Goal: Task Accomplishment & Management: Complete application form

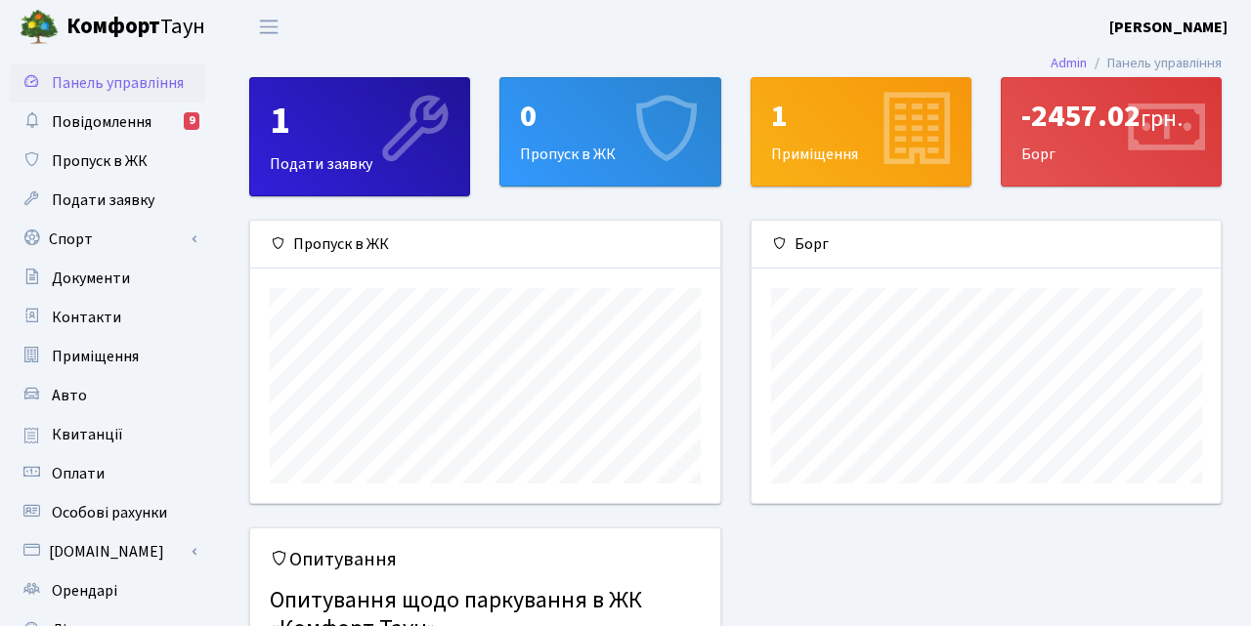
scroll to position [281, 470]
click at [660, 146] on icon at bounding box center [664, 131] width 93 height 93
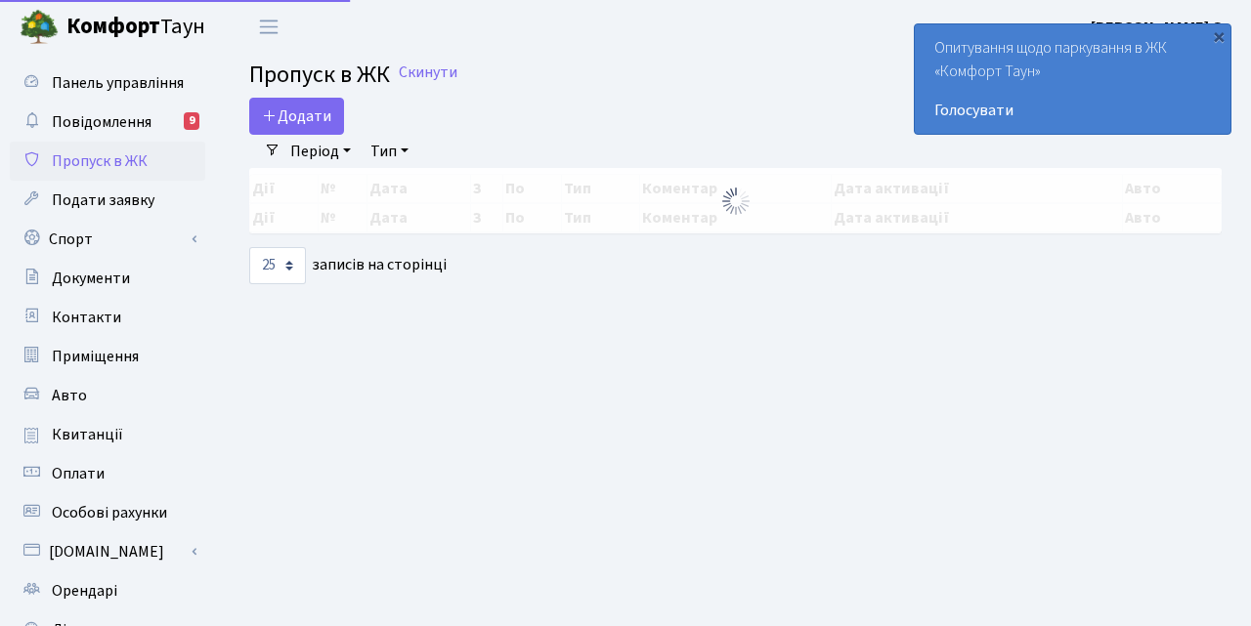
select select "25"
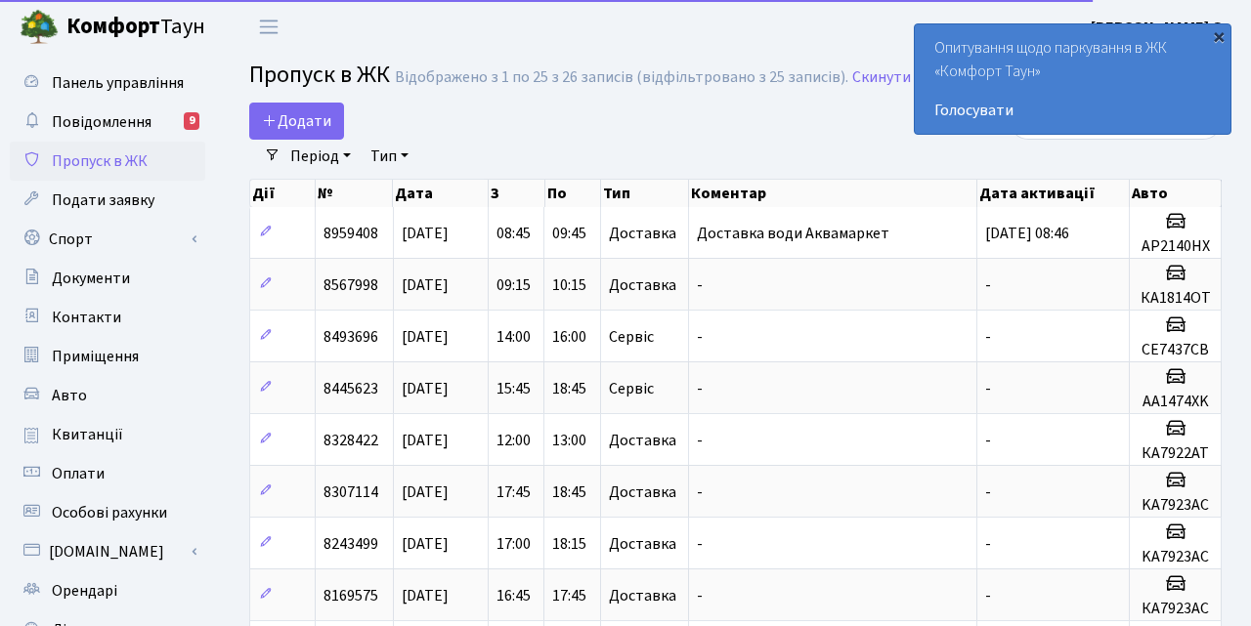
click at [1222, 31] on div "×" at bounding box center [1219, 36] width 20 height 20
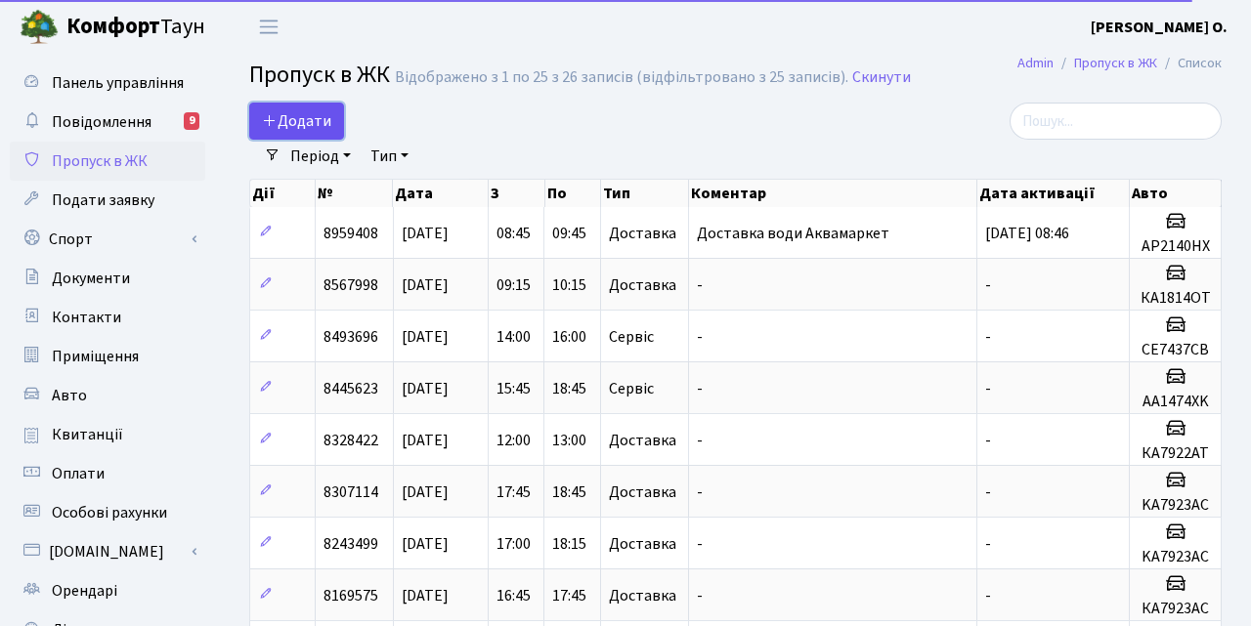
click at [267, 114] on icon at bounding box center [270, 120] width 16 height 16
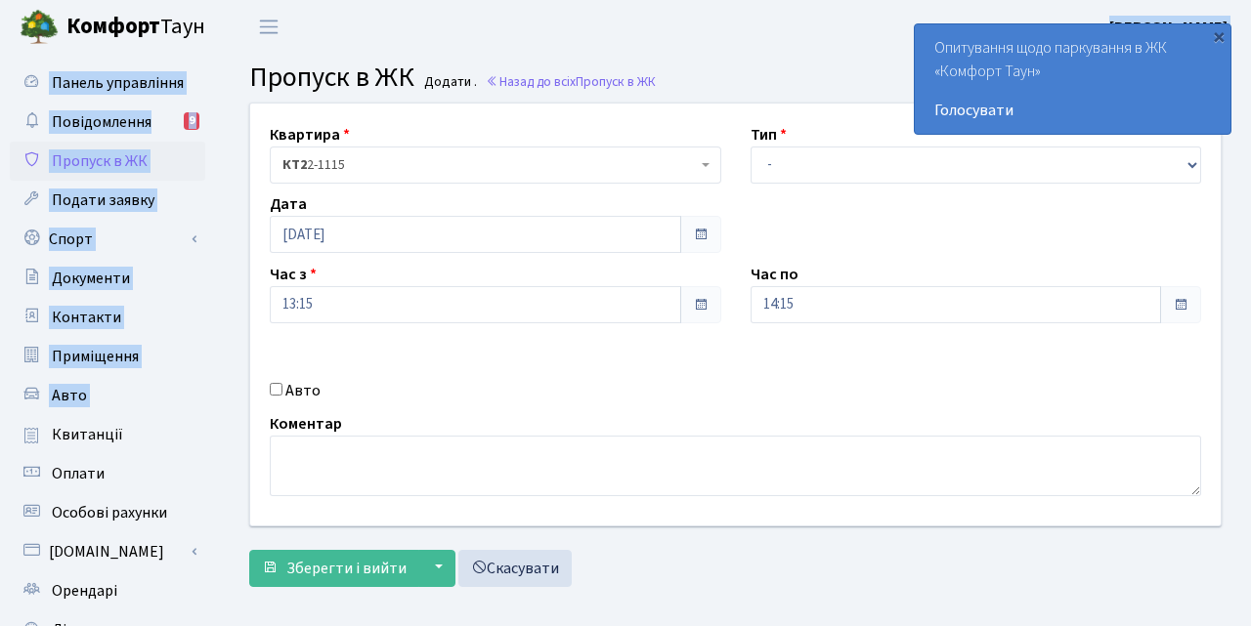
click at [882, 54] on div "Панель управління Повідомлення 9 Пропуск в ЖК Подати заявку Спорт Бронювання Ск…" at bounding box center [625, 442] width 1251 height 777
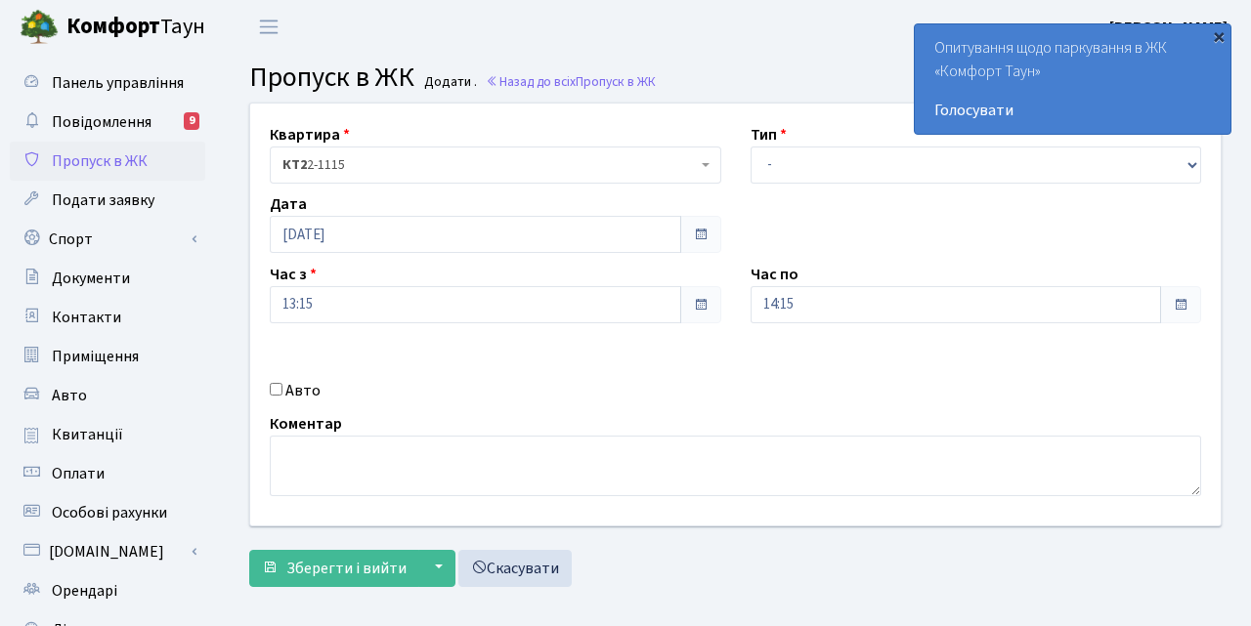
click at [1221, 33] on div "×" at bounding box center [1219, 36] width 20 height 20
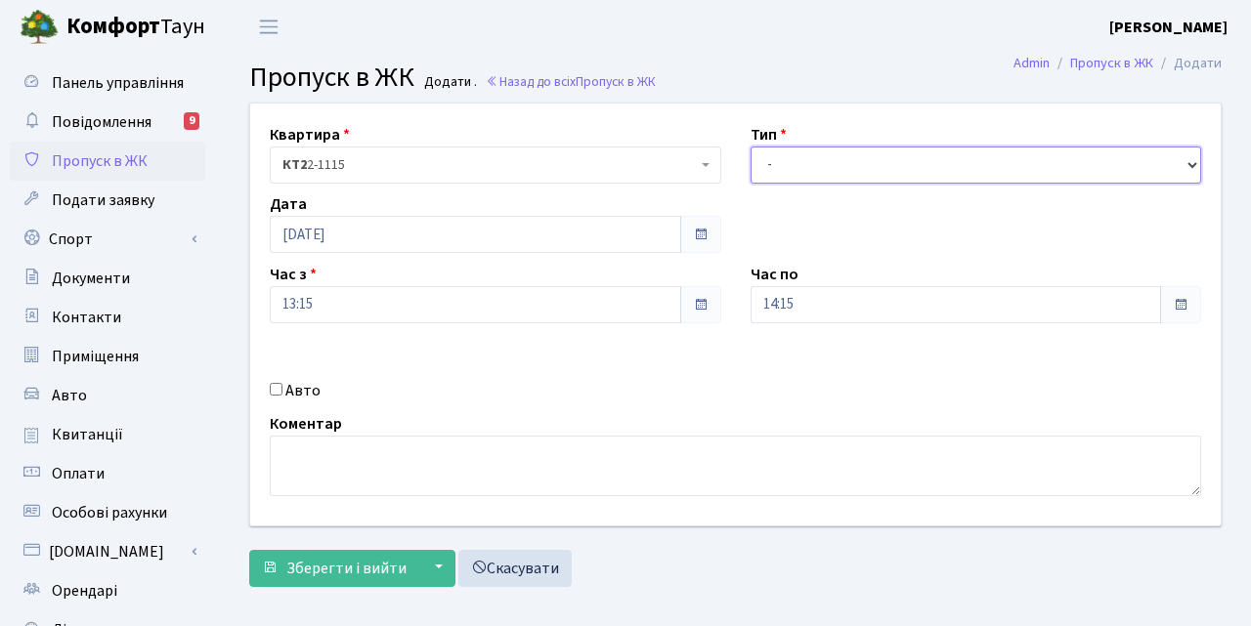
click at [750, 147] on select "- Доставка Таксі Гості Сервіс" at bounding box center [975, 165] width 451 height 37
select select "1"
click option "Доставка" at bounding box center [0, 0] width 0 height 0
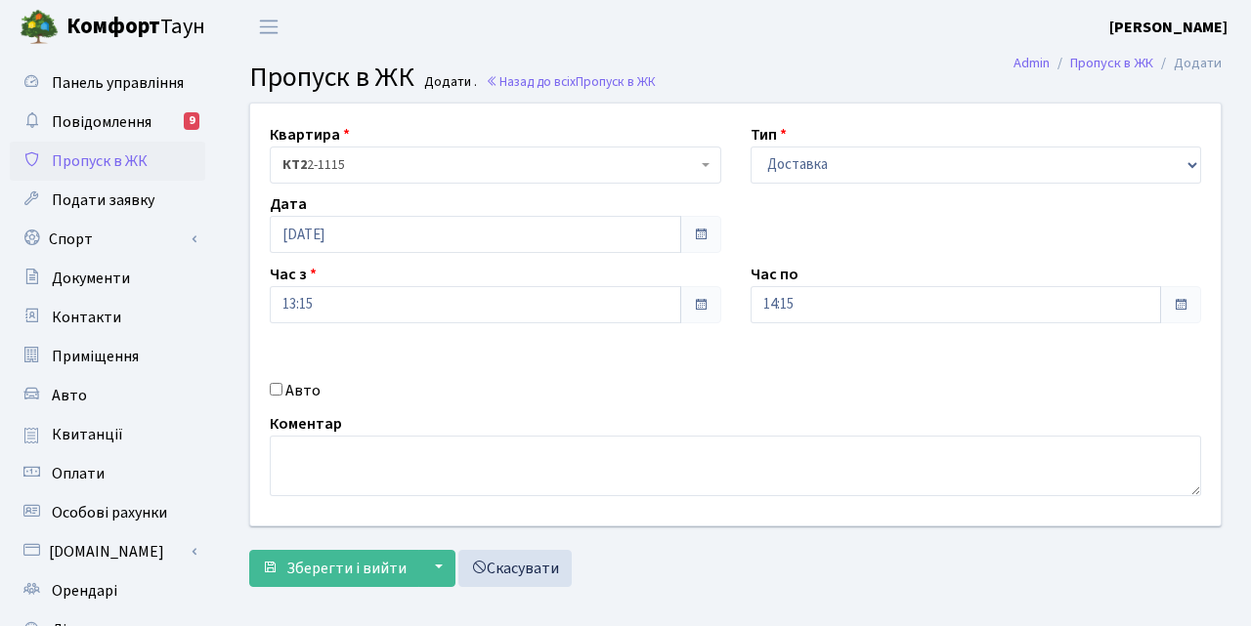
click at [277, 380] on div "Авто" at bounding box center [495, 390] width 481 height 23
click at [279, 387] on input "Авто" at bounding box center [276, 389] width 13 height 13
checkbox input "true"
type input "С"
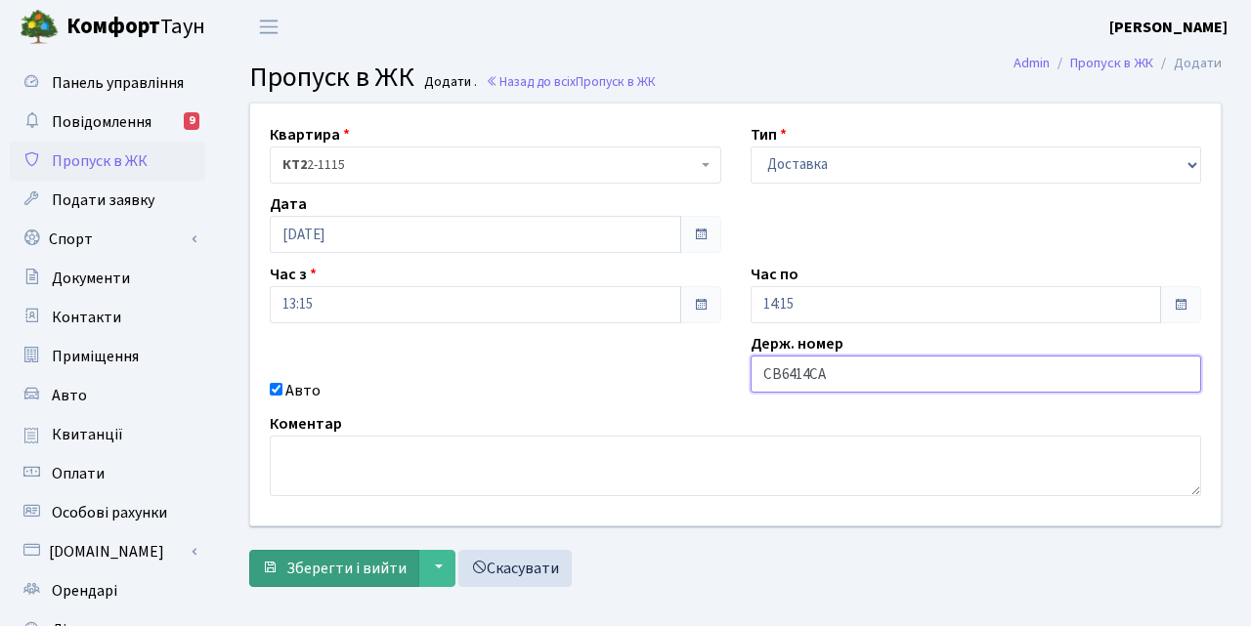
type input "СВ6414СА"
click at [380, 569] on span "Зберегти і вийти" at bounding box center [346, 568] width 120 height 21
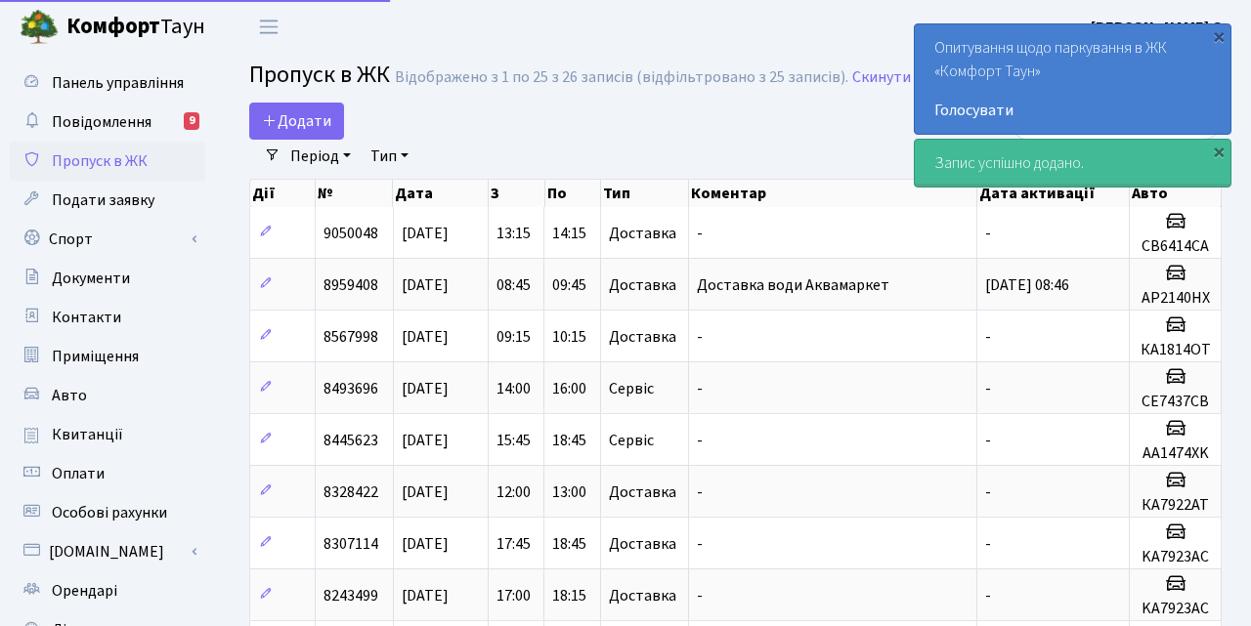
select select "25"
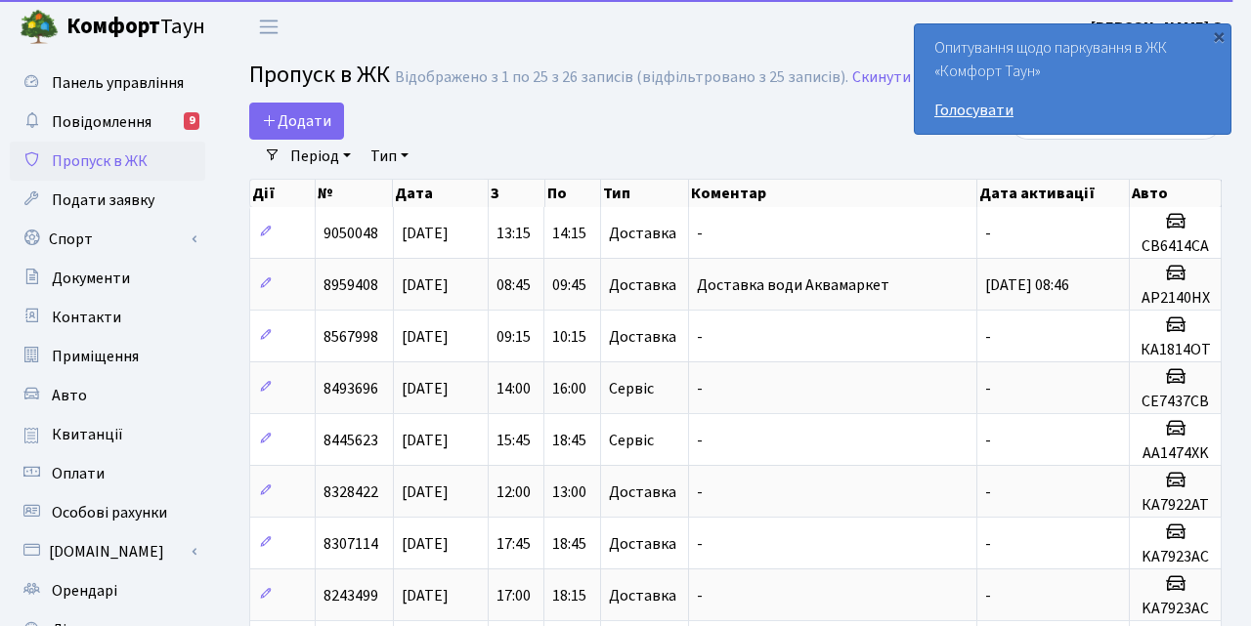
click at [990, 107] on link "Голосувати" at bounding box center [1072, 110] width 277 height 23
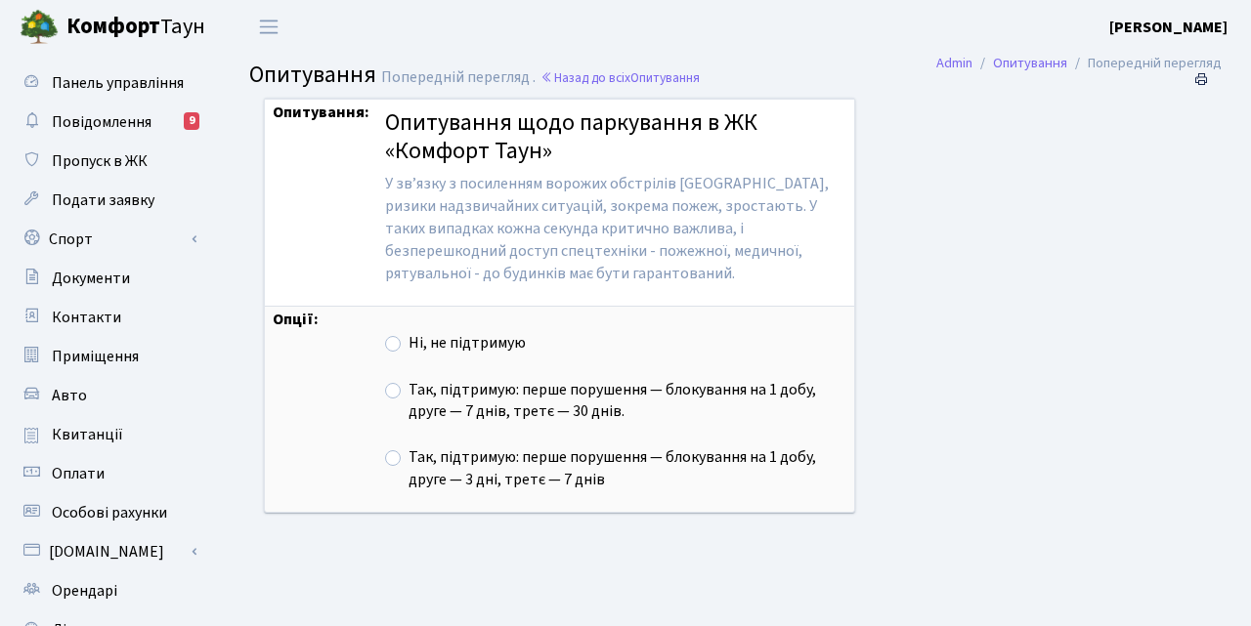
click at [408, 388] on label "Так, підтримую: перше порушення — блокування на 1 добу, друге — 7 днів, третє —…" at bounding box center [627, 401] width 438 height 45
click at [408, 388] on input "Так, підтримую: перше порушення — блокування на 1 добу, друге — 7 днів, третє —…" at bounding box center [414, 385] width 13 height 13
radio input "true"
